Goal: Information Seeking & Learning: Find specific fact

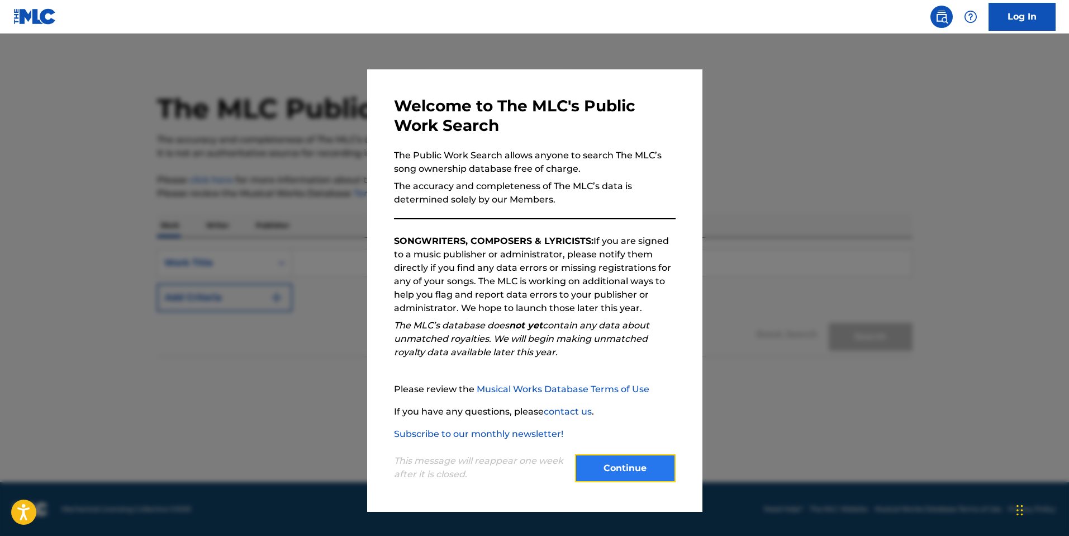
click at [607, 465] on button "Continue" at bounding box center [625, 468] width 101 height 28
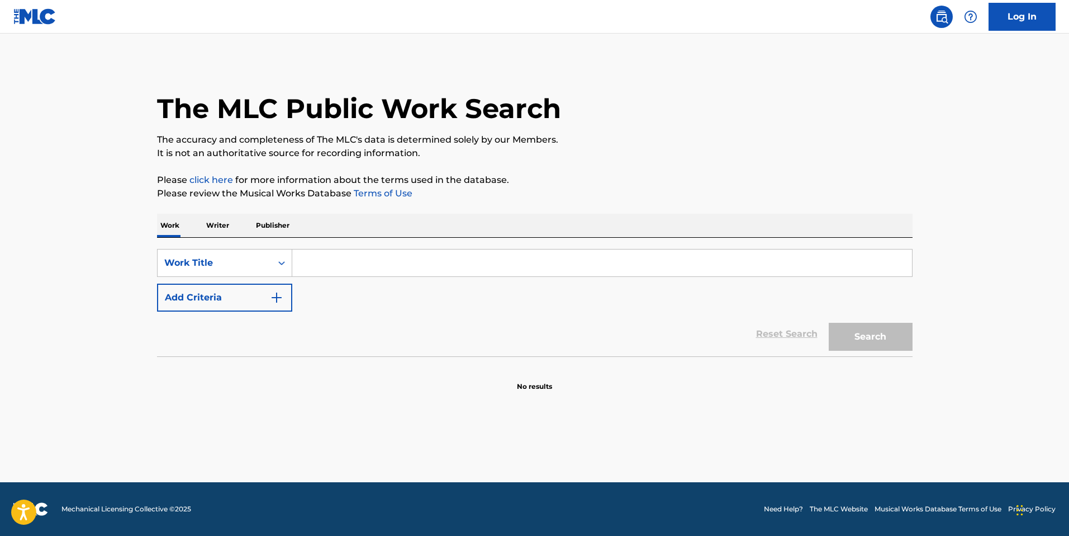
click at [275, 231] on p "Publisher" at bounding box center [273, 225] width 40 height 23
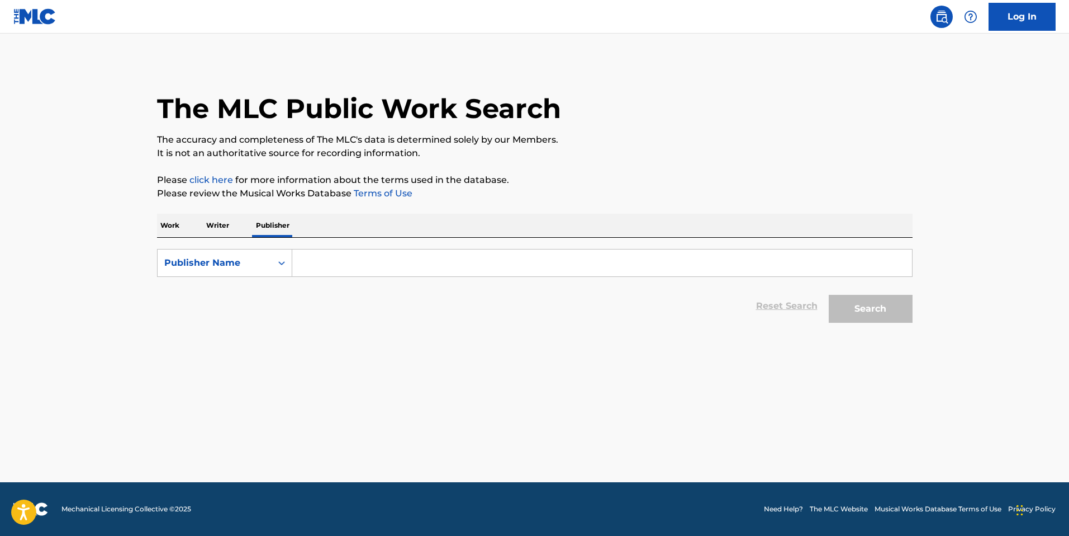
click at [343, 265] on input "Search Form" at bounding box center [602, 262] width 620 height 27
paste input "2 Real 2 Raw Recordz"
type input "2 Real 2 Raw Recordz"
click at [829, 295] on button "Search" at bounding box center [871, 309] width 84 height 28
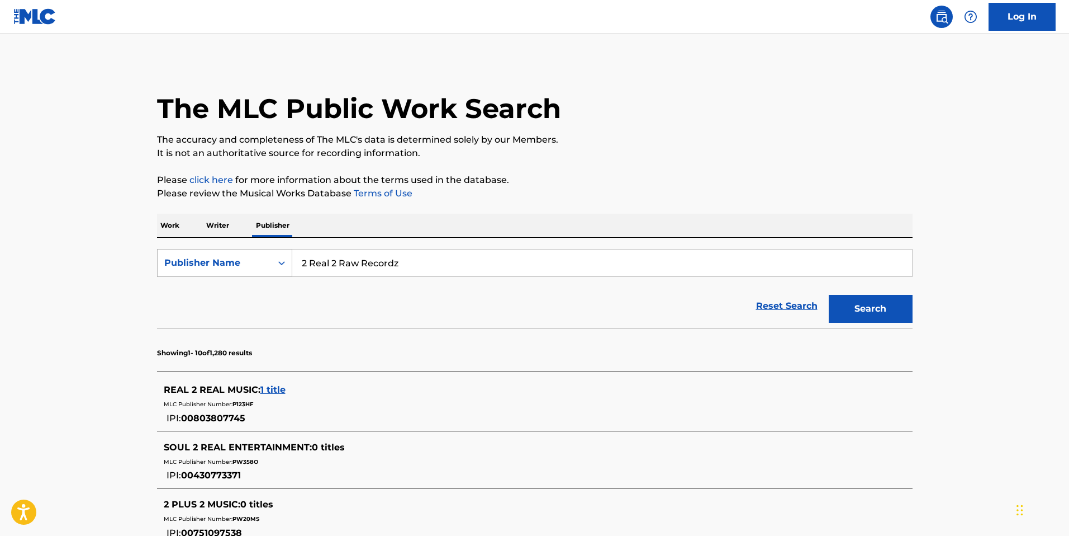
click at [274, 268] on div "Search Form" at bounding box center [282, 263] width 20 height 20
click at [258, 297] on div "Publisher IPI" at bounding box center [225, 291] width 134 height 28
click at [331, 263] on input "Search Form" at bounding box center [602, 262] width 620 height 27
paste input "01299874179"
click at [305, 266] on input "01299874179" at bounding box center [602, 262] width 620 height 27
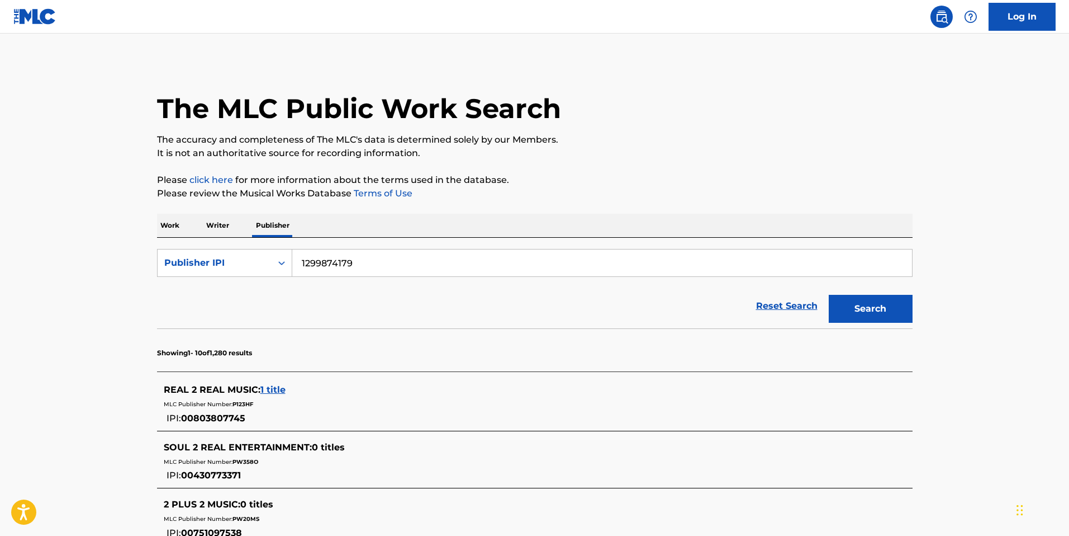
click at [829, 295] on button "Search" at bounding box center [871, 309] width 84 height 28
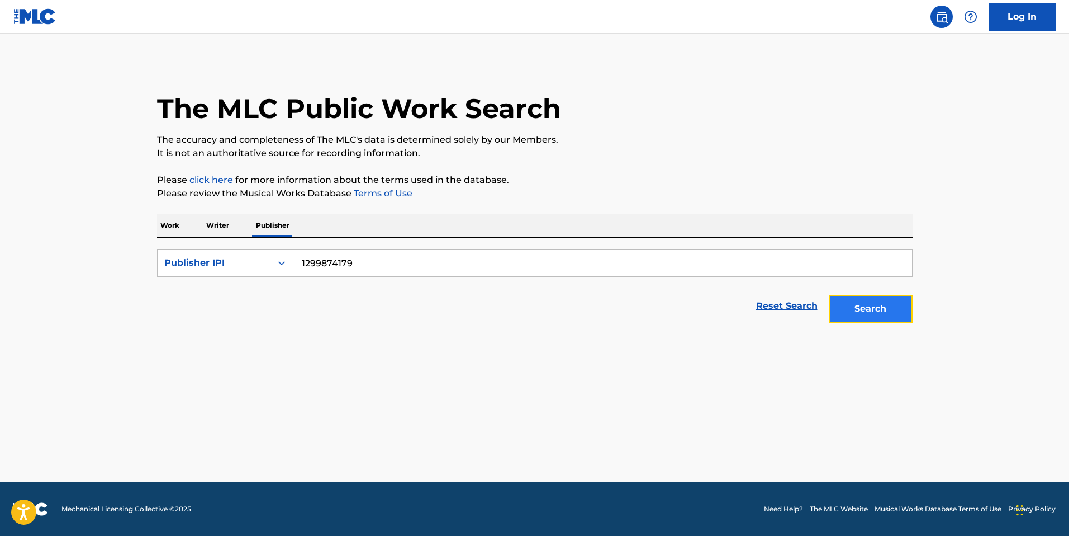
click at [858, 316] on button "Search" at bounding box center [871, 309] width 84 height 28
click at [302, 264] on input "1299874179" at bounding box center [602, 262] width 620 height 27
type input "01299874179"
click at [829, 295] on button "Search" at bounding box center [871, 309] width 84 height 28
click at [358, 252] on input "01299874179" at bounding box center [602, 262] width 620 height 27
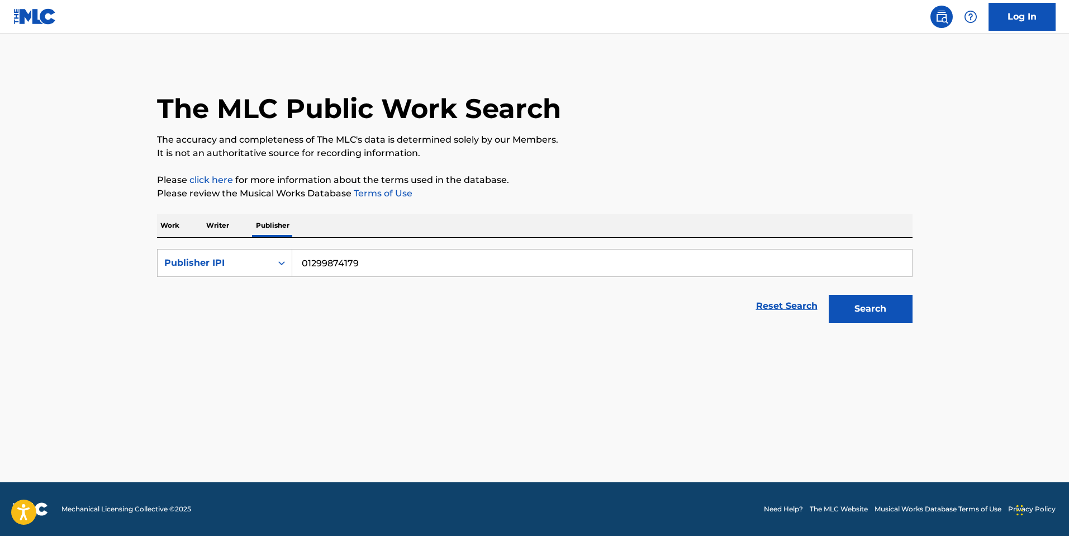
click at [358, 252] on input "01299874179" at bounding box center [602, 262] width 620 height 27
click at [253, 273] on div "Publisher IPI" at bounding box center [215, 262] width 114 height 21
click at [268, 305] on div "MLC Publisher Number" at bounding box center [225, 319] width 134 height 28
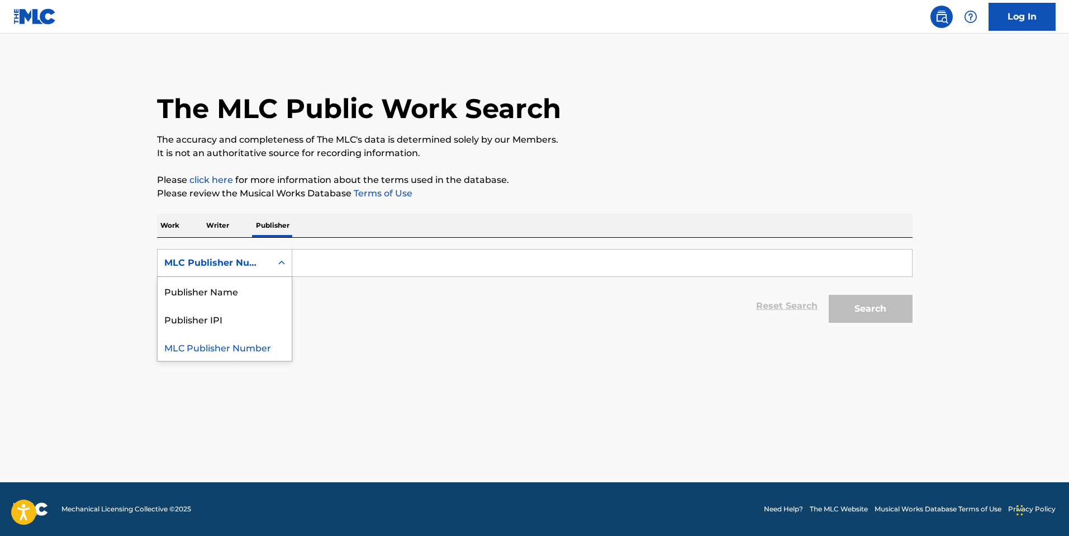
click at [272, 267] on div "Search Form" at bounding box center [282, 263] width 20 height 20
click at [272, 290] on div "Publisher Name" at bounding box center [225, 291] width 134 height 28
click at [337, 257] on input "Search Form" at bounding box center [602, 262] width 620 height 27
paste input "Sonikete Sur Music"
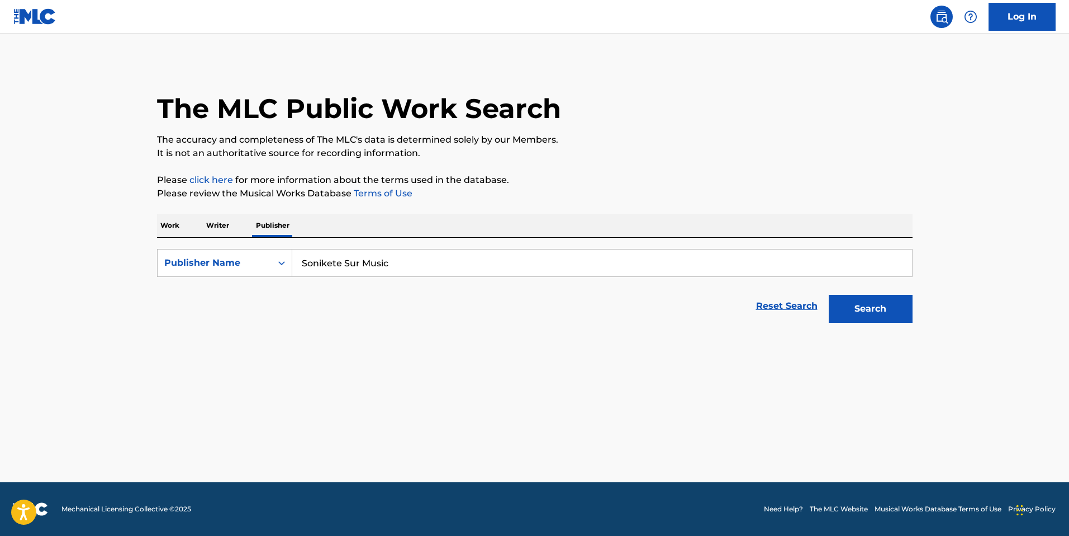
type input "Sonikete Sur Music"
click at [829, 295] on button "Search" at bounding box center [871, 309] width 84 height 28
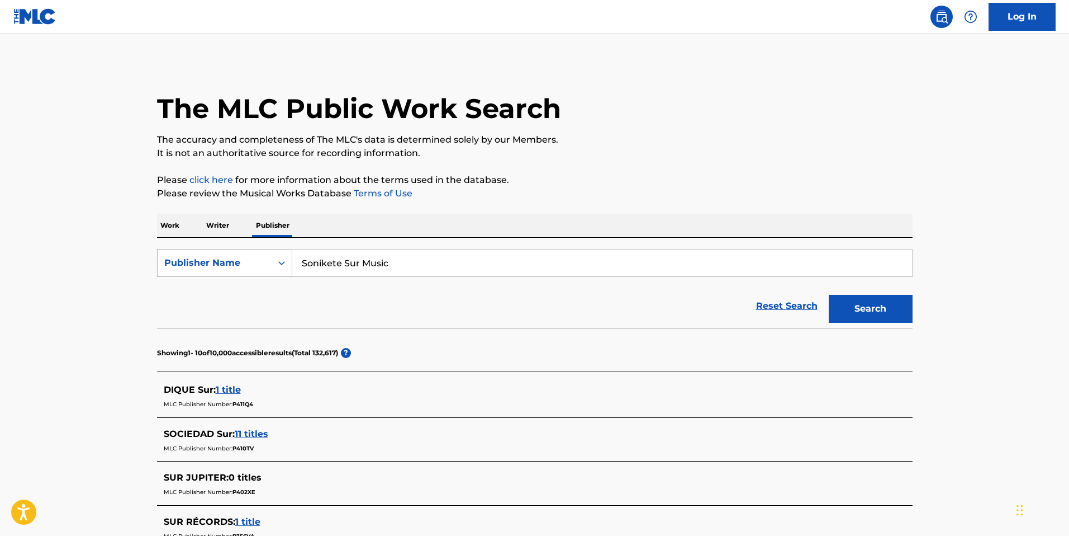
click at [289, 264] on div "Search Form" at bounding box center [282, 263] width 20 height 20
click at [269, 288] on div "Publisher IPI" at bounding box center [225, 291] width 134 height 28
click at [330, 267] on input "Search Form" at bounding box center [602, 262] width 620 height 27
paste input "01141022428"
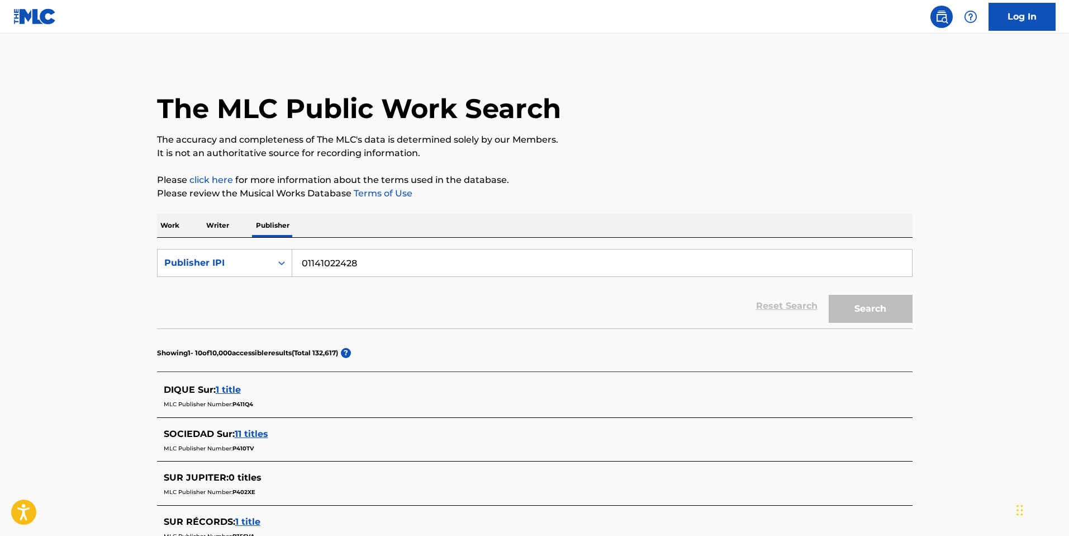
type input "01141022428"
click at [829, 295] on button "Search" at bounding box center [871, 309] width 84 height 28
